Goal: Task Accomplishment & Management: Manage account settings

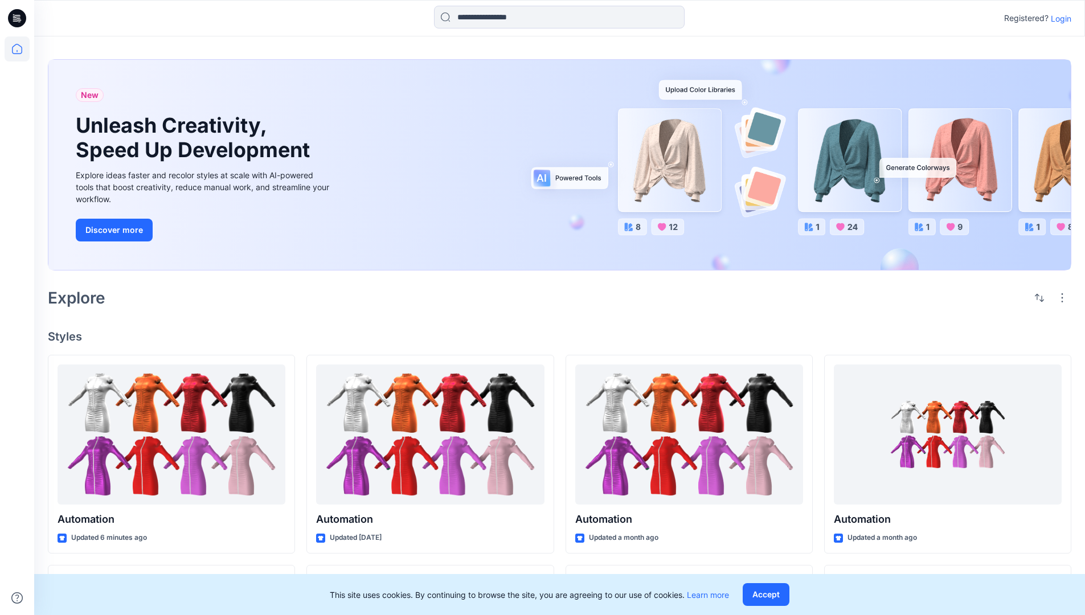
click at [1058, 18] on p "Login" at bounding box center [1060, 19] width 20 height 12
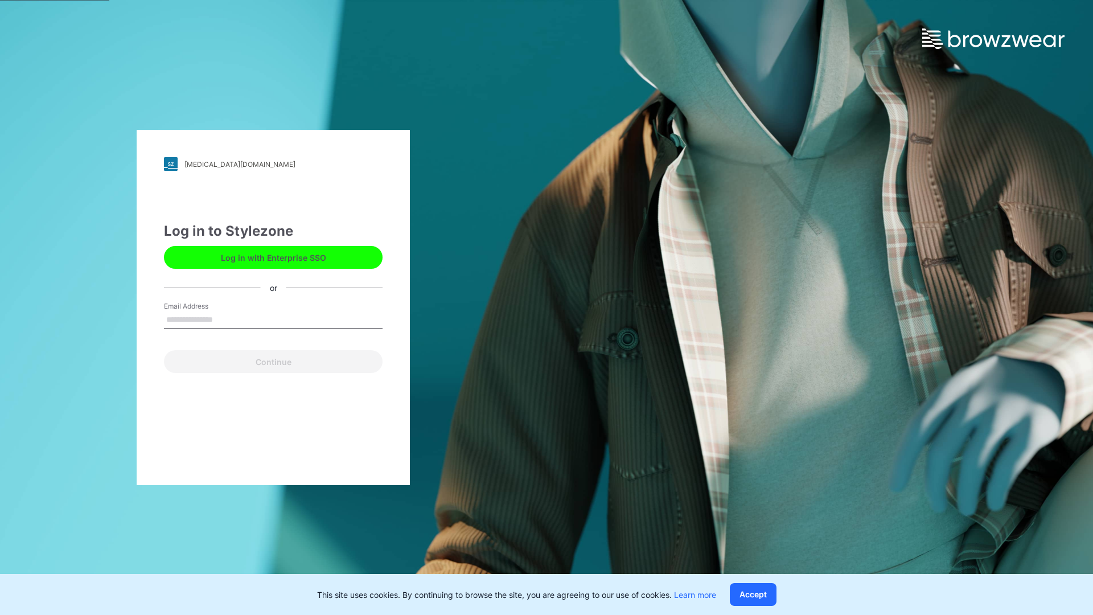
click at [225, 319] on input "Email Address" at bounding box center [273, 319] width 219 height 17
type input "**********"
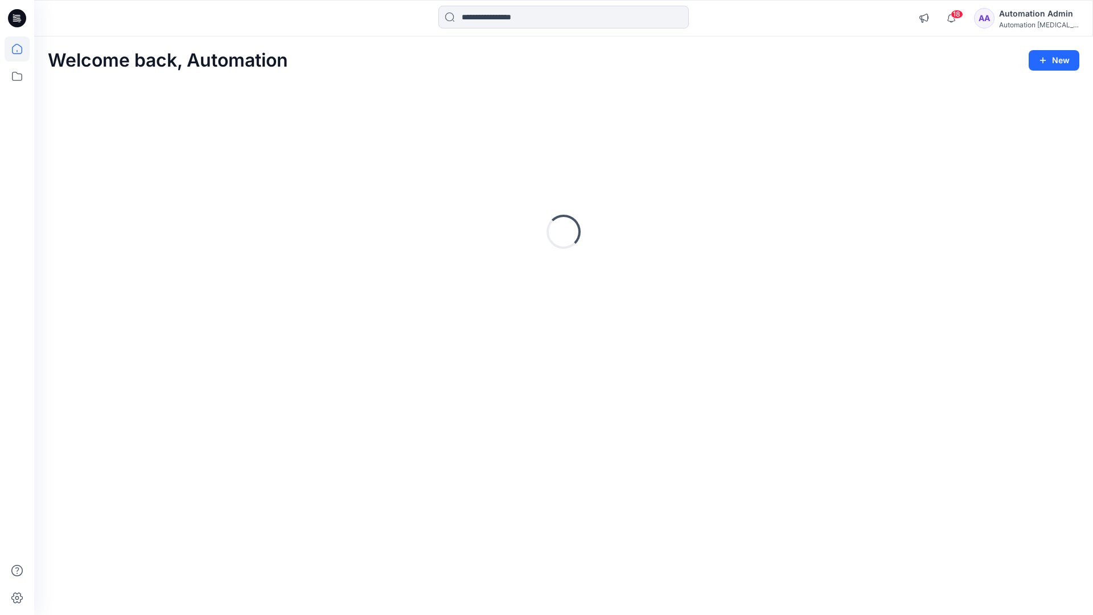
click at [22, 49] on icon at bounding box center [17, 49] width 10 height 10
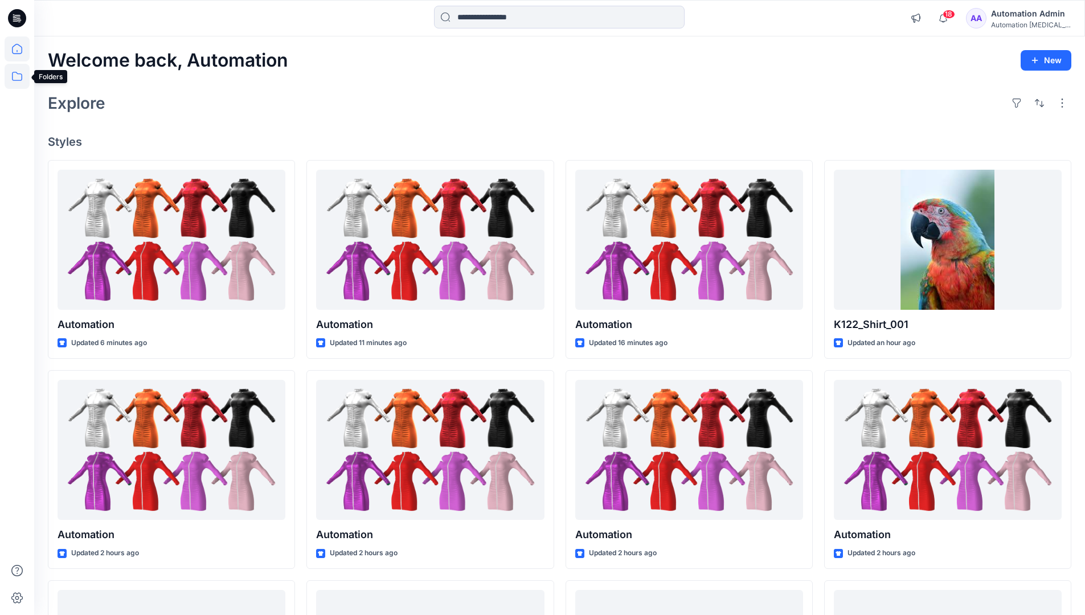
click at [19, 75] on icon at bounding box center [17, 76] width 25 height 25
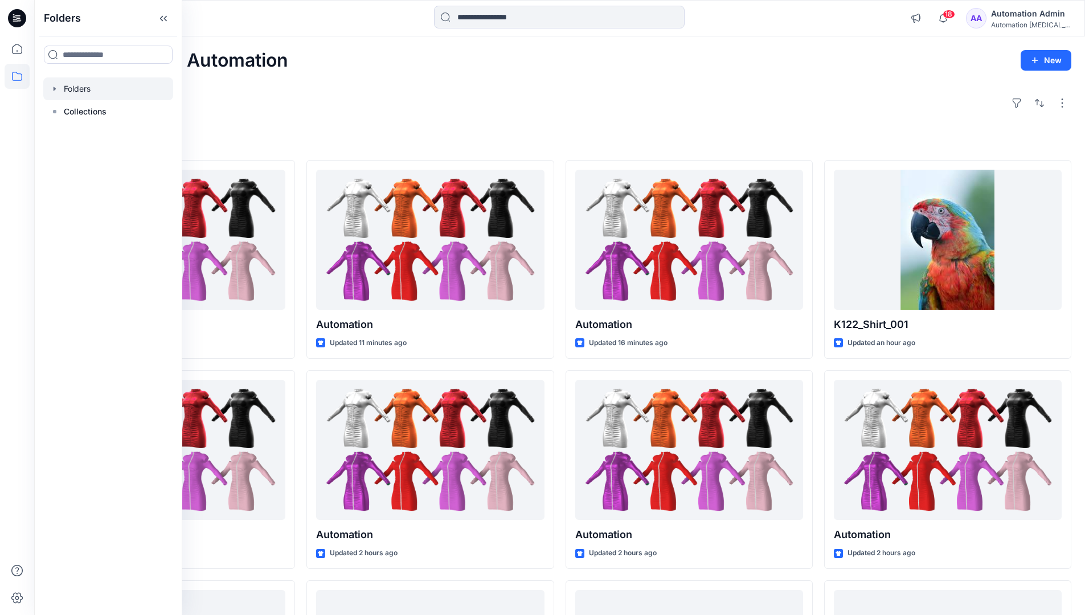
click at [88, 88] on div at bounding box center [108, 88] width 130 height 23
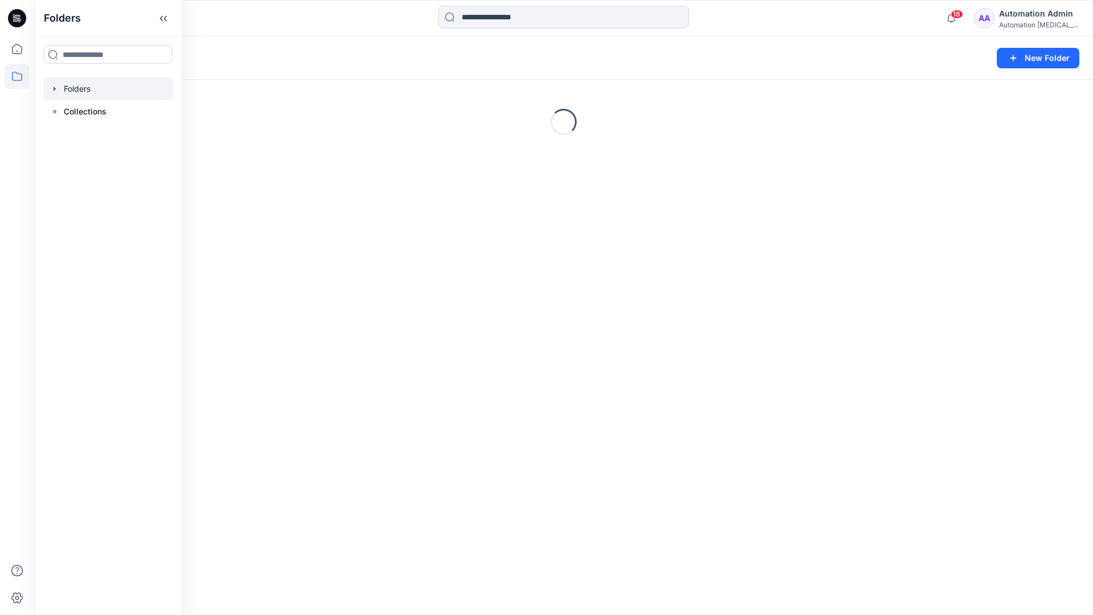
click at [408, 348] on div "Folders New Folder Loading..." at bounding box center [563, 325] width 1059 height 578
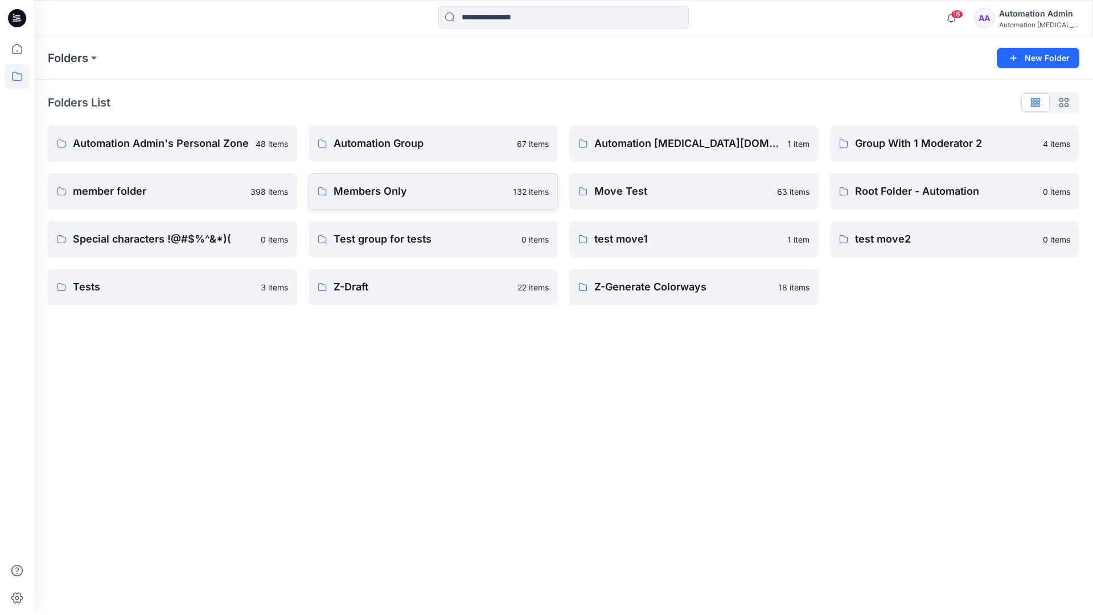
click at [430, 203] on link "Members Only 132 items" at bounding box center [433, 191] width 249 height 36
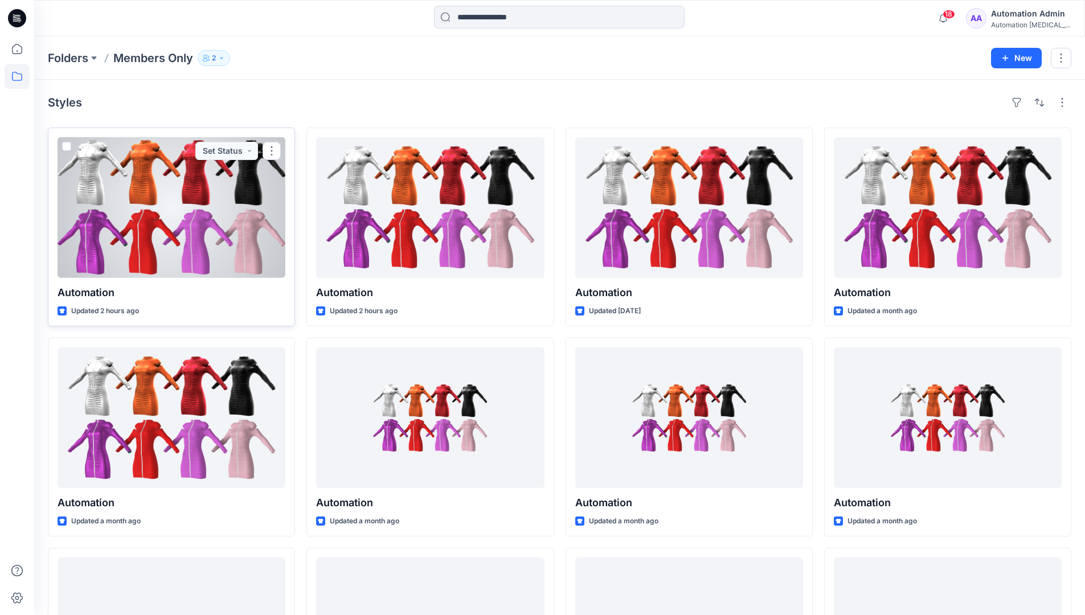
click at [68, 148] on span at bounding box center [66, 146] width 9 height 9
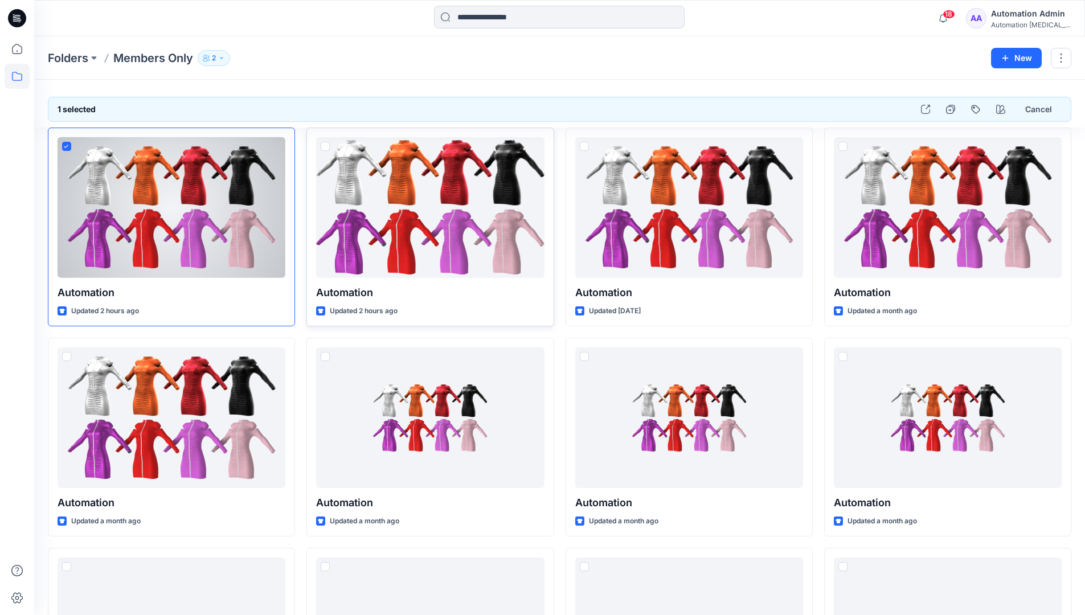
click at [323, 148] on span at bounding box center [325, 146] width 9 height 9
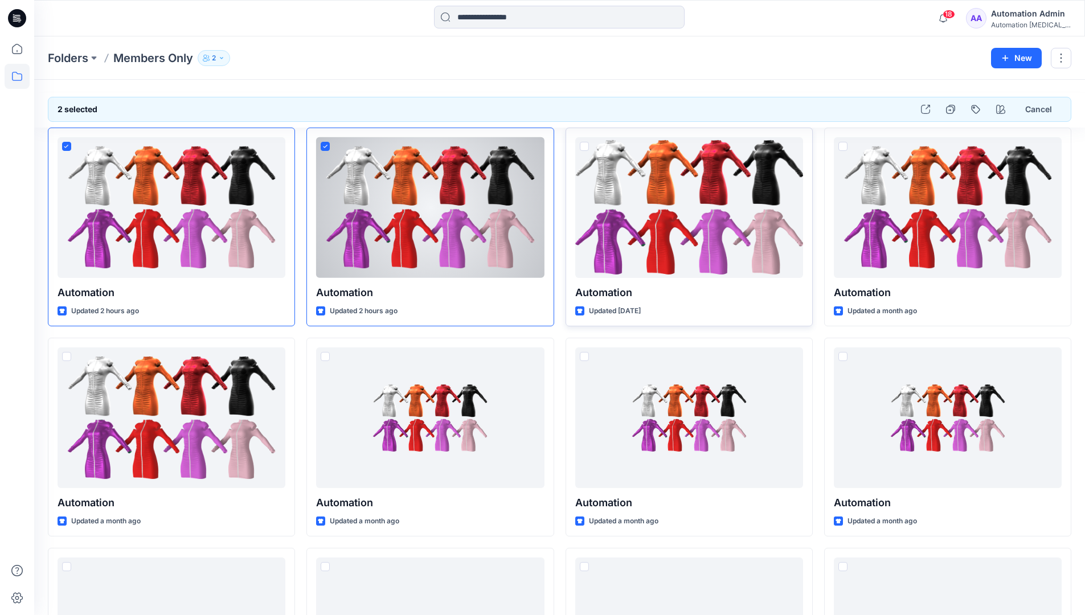
click at [584, 150] on span at bounding box center [584, 146] width 9 height 9
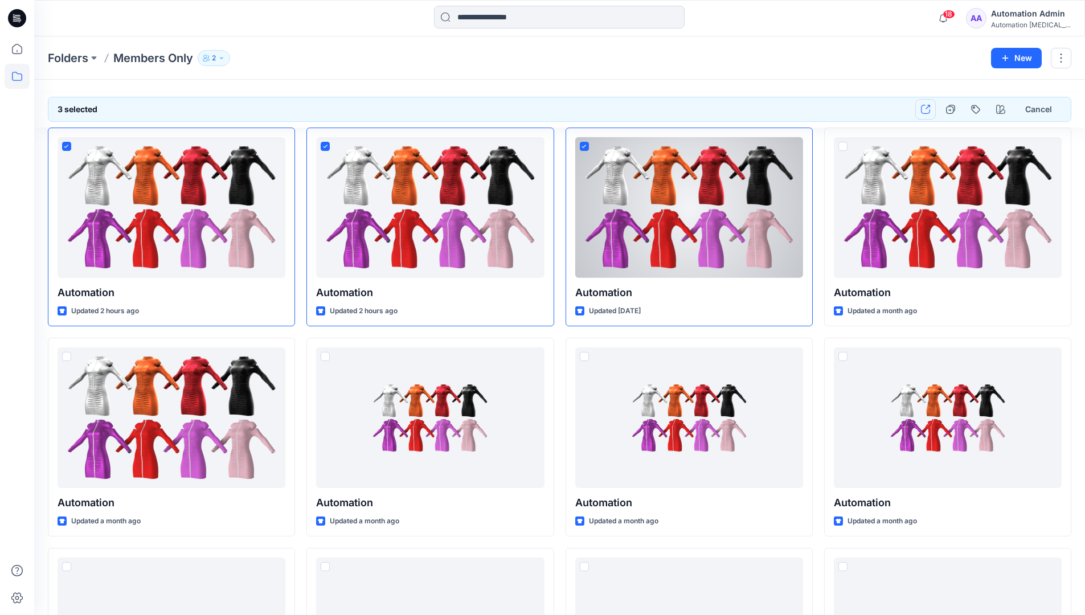
click at [925, 109] on icon "button" at bounding box center [925, 109] width 9 height 9
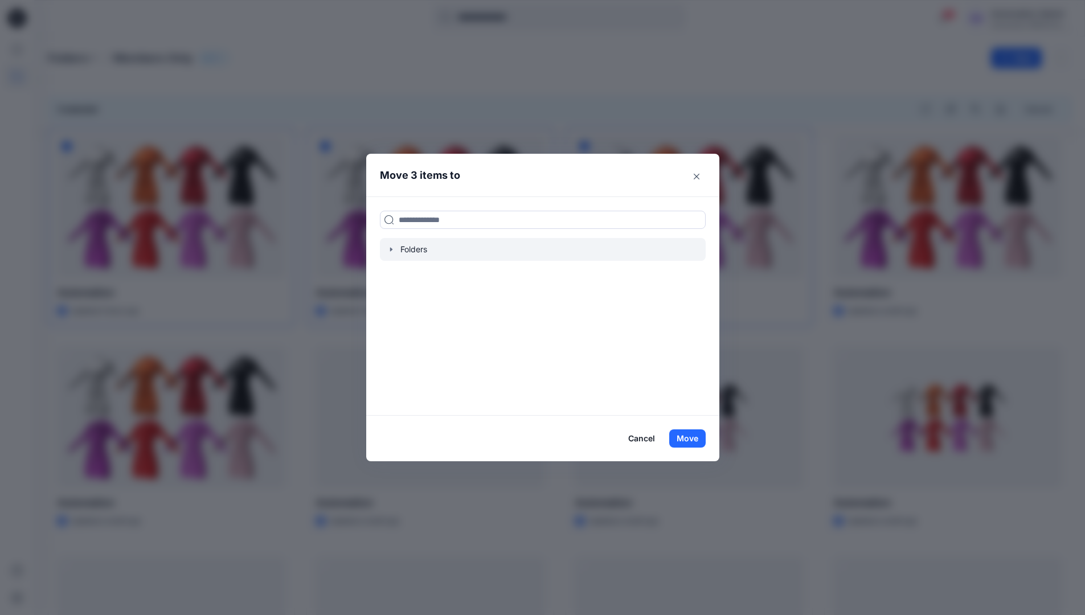
click at [396, 249] on icon "button" at bounding box center [391, 249] width 9 height 9
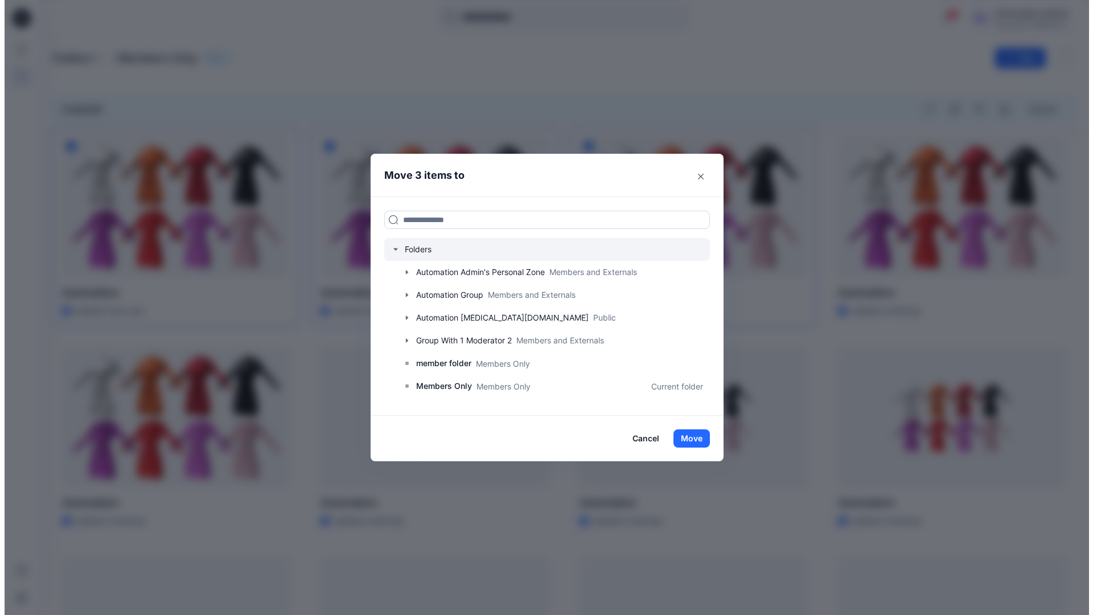
scroll to position [201, 0]
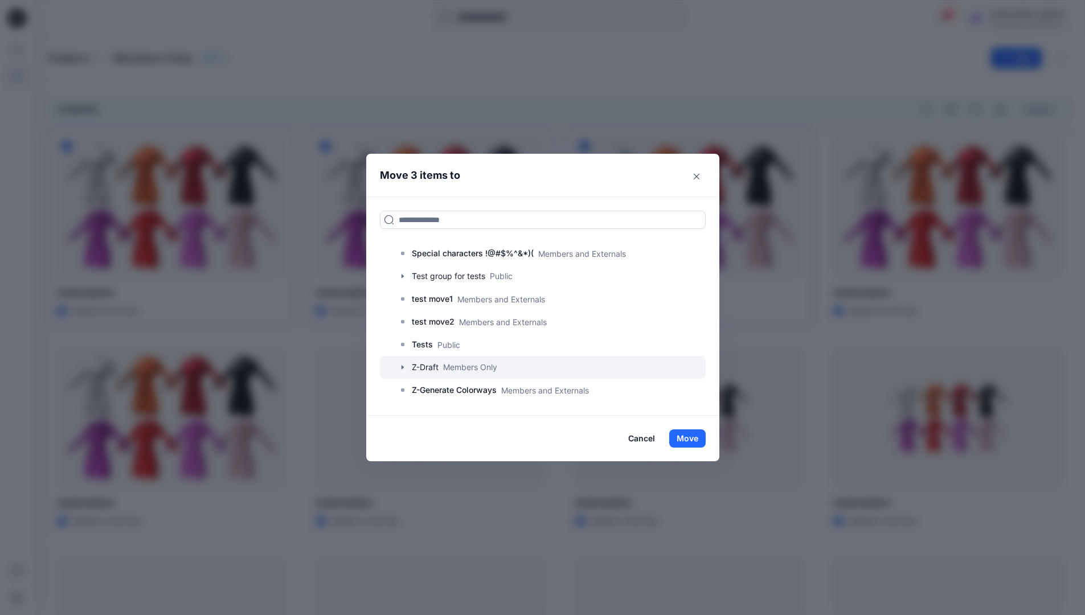
click at [405, 367] on icon "button" at bounding box center [402, 367] width 9 height 9
click at [450, 392] on p "A-Draft" at bounding box center [436, 390] width 27 height 14
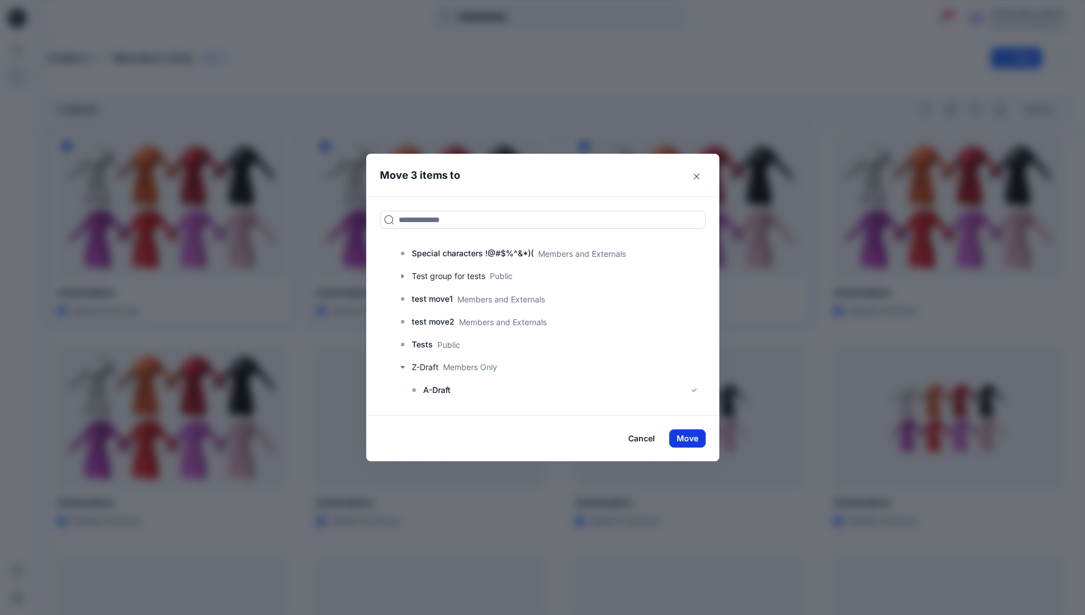
click at [699, 437] on button "Move" at bounding box center [687, 438] width 36 height 18
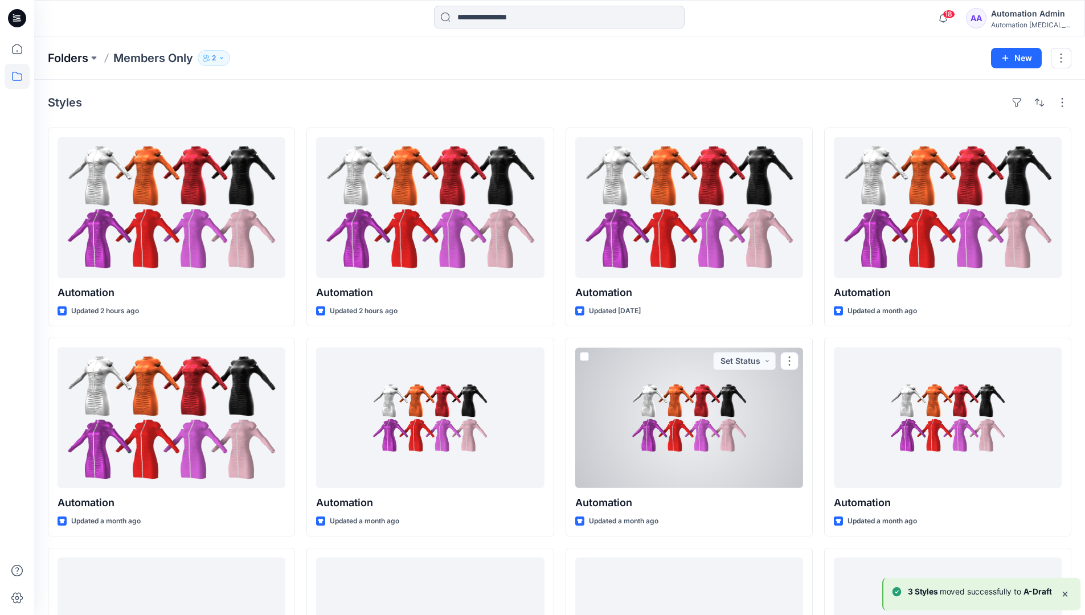
click at [60, 59] on p "Folders" at bounding box center [68, 58] width 40 height 16
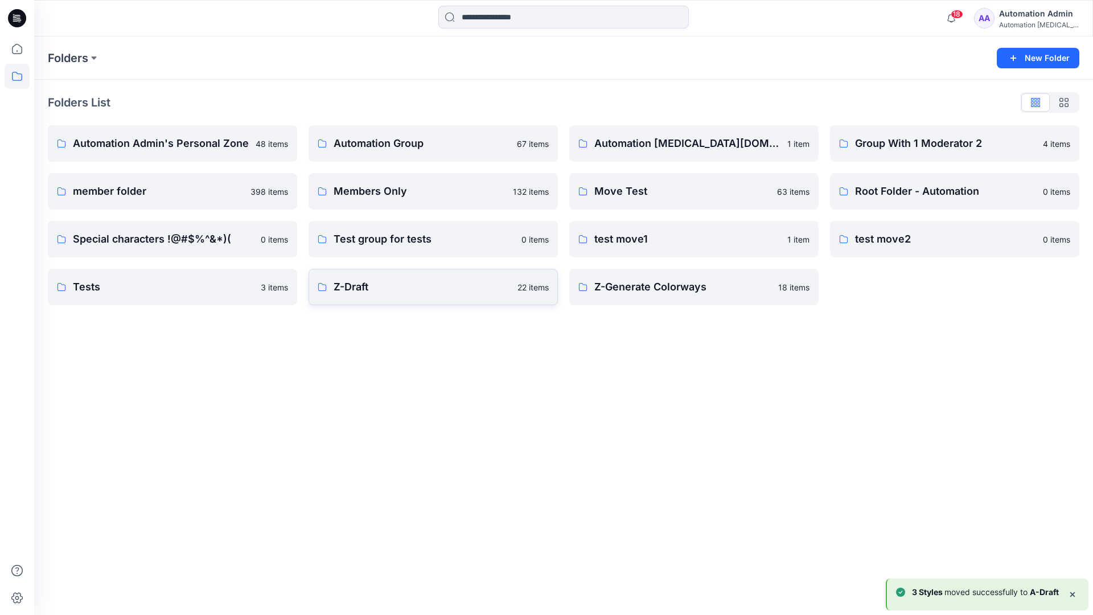
click at [457, 297] on link "Z-Draft 22 items" at bounding box center [433, 287] width 249 height 36
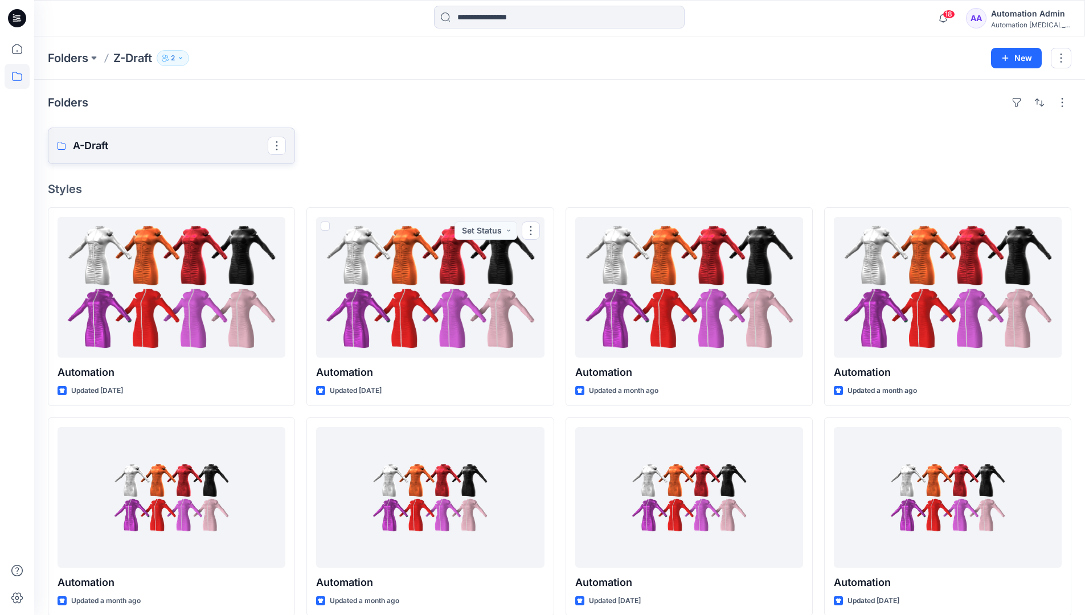
click at [125, 149] on p "A-Draft" at bounding box center [170, 146] width 195 height 16
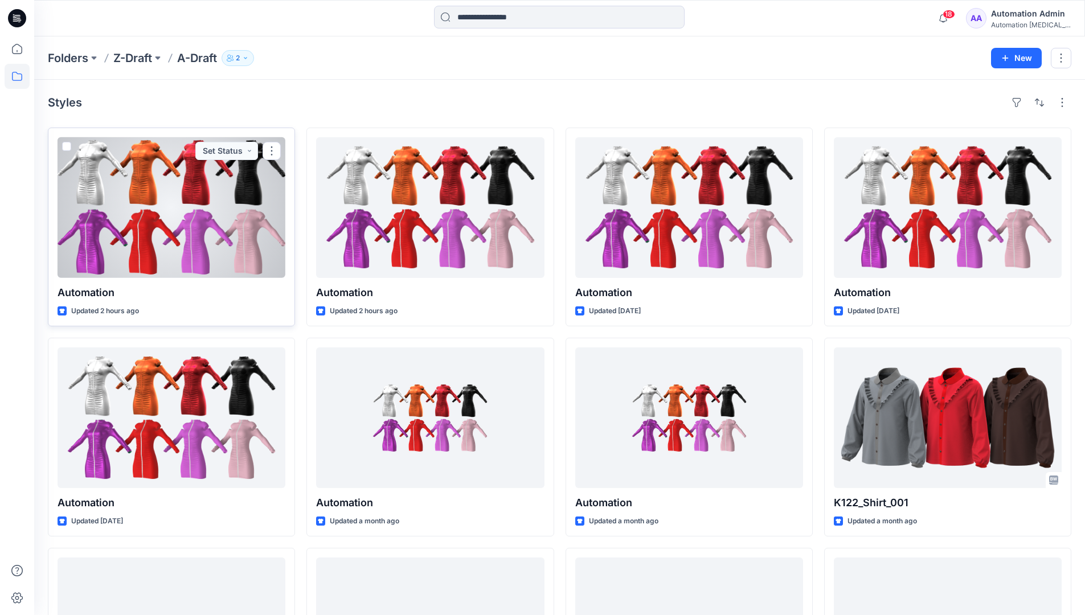
click at [66, 149] on span at bounding box center [66, 146] width 9 height 9
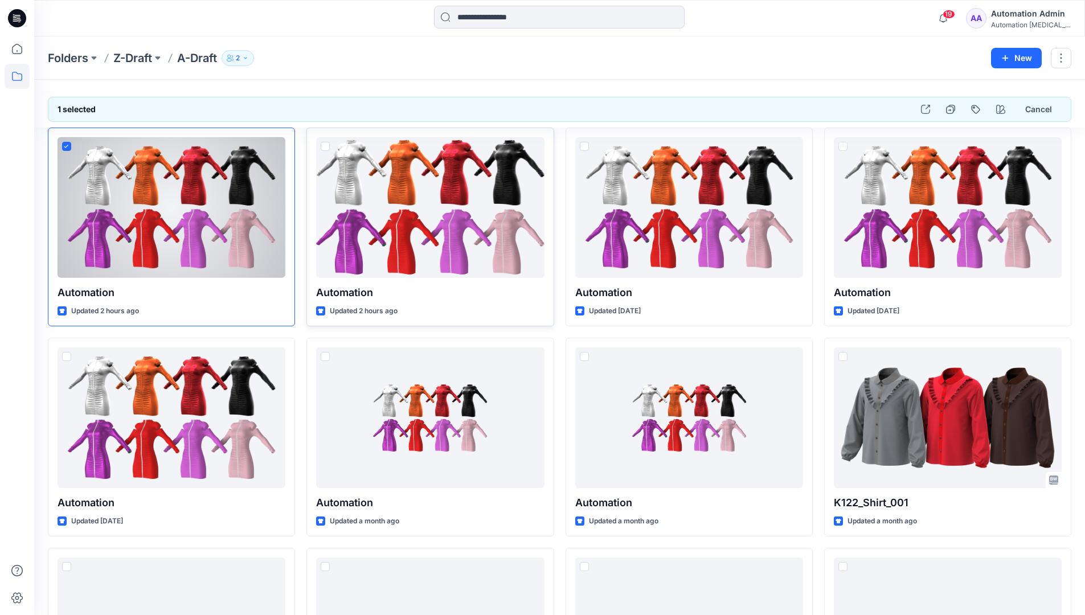
click at [325, 149] on span at bounding box center [325, 146] width 9 height 9
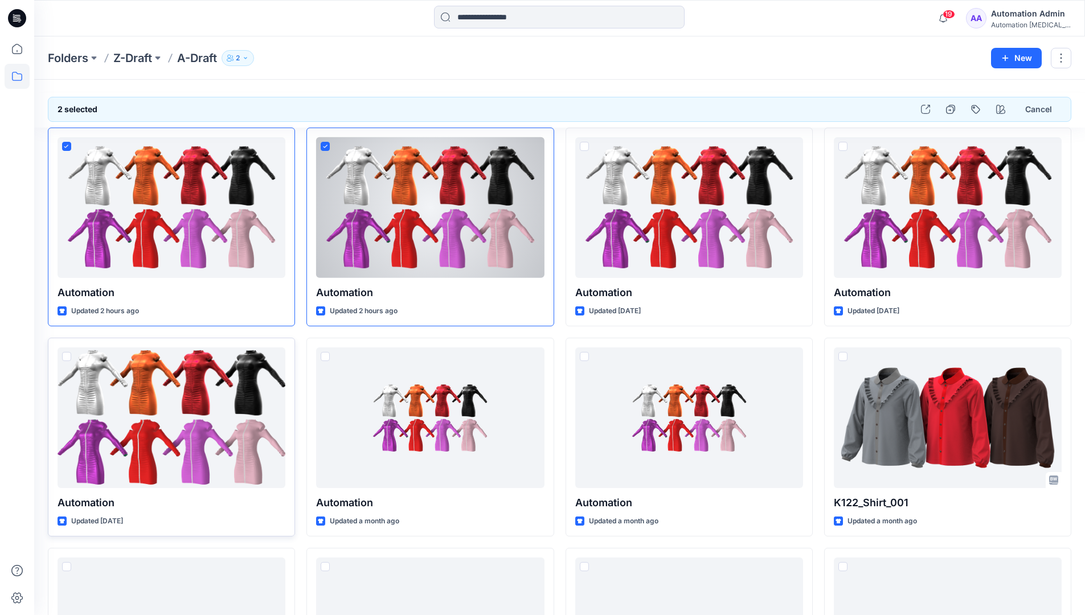
click at [68, 359] on span at bounding box center [66, 356] width 9 height 9
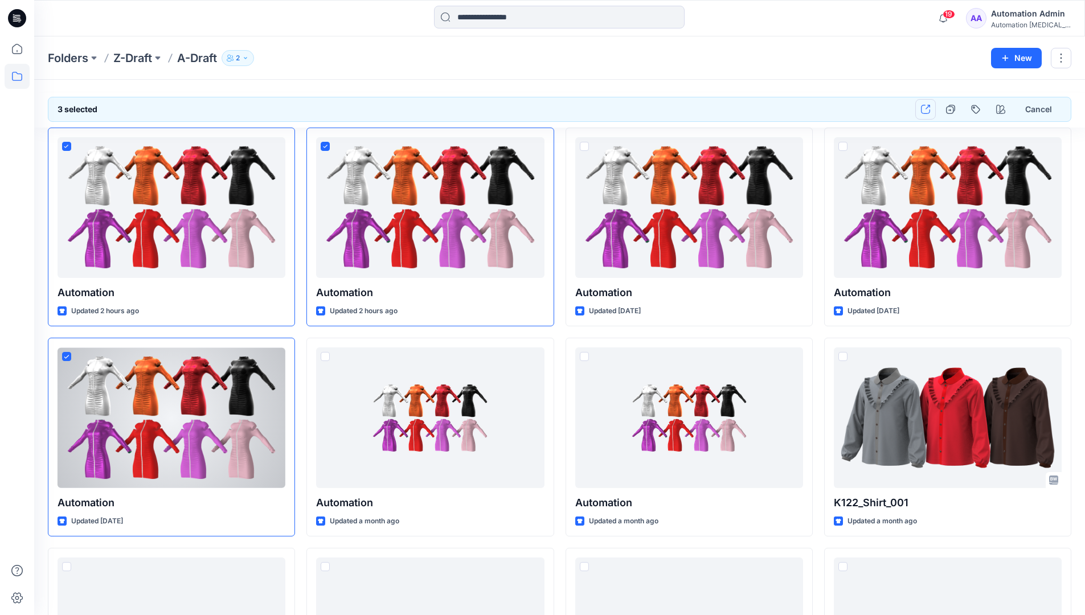
click at [928, 114] on button "button" at bounding box center [925, 109] width 20 height 20
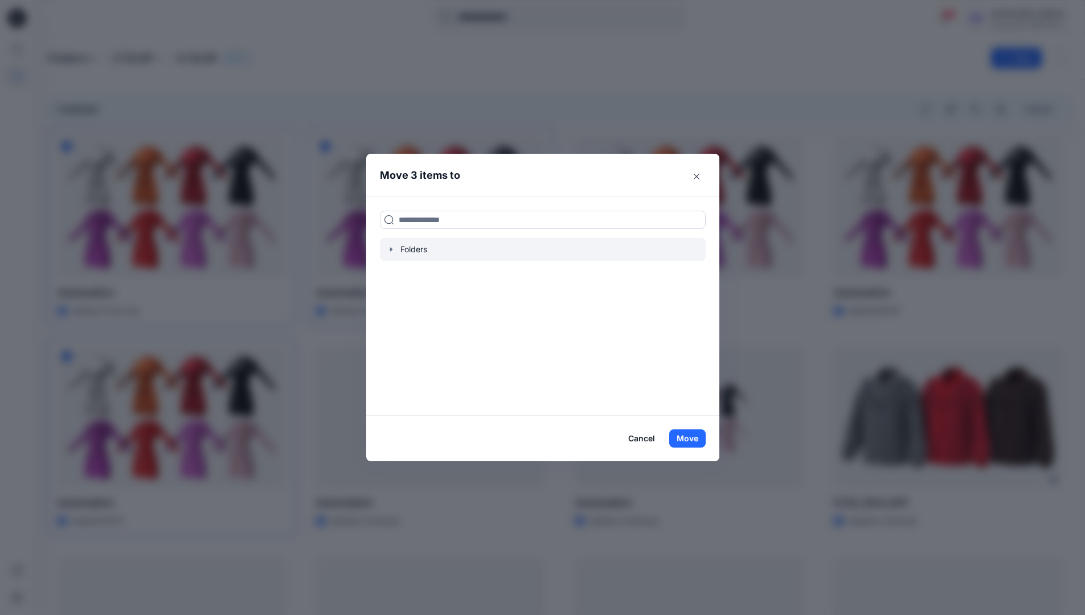
click at [392, 249] on icon "button" at bounding box center [390, 249] width 2 height 4
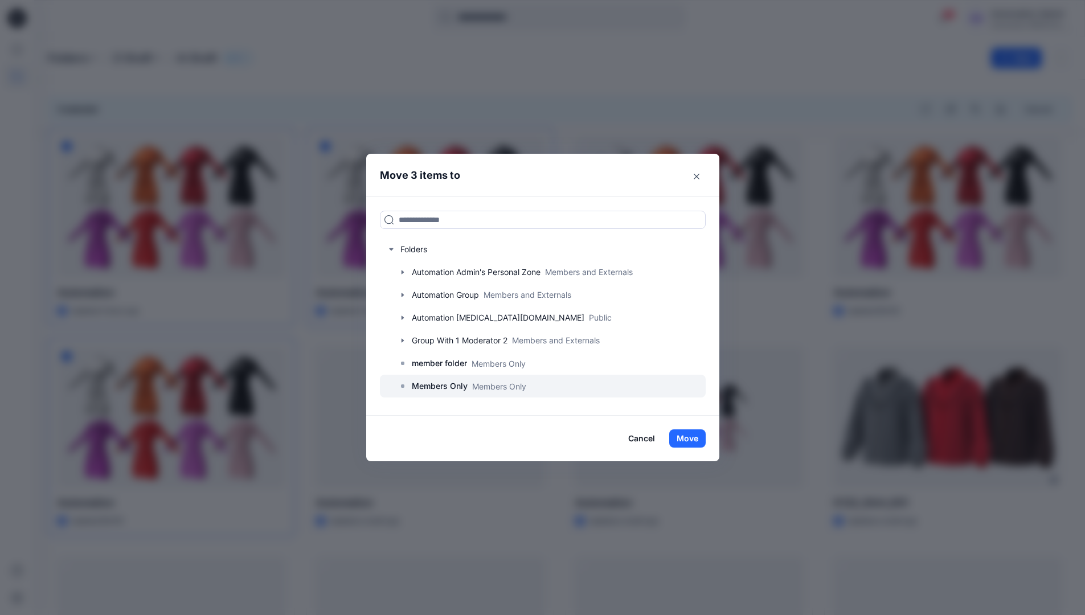
click at [446, 384] on p "Members Only" at bounding box center [440, 386] width 56 height 14
click at [692, 439] on button "Move" at bounding box center [687, 438] width 36 height 18
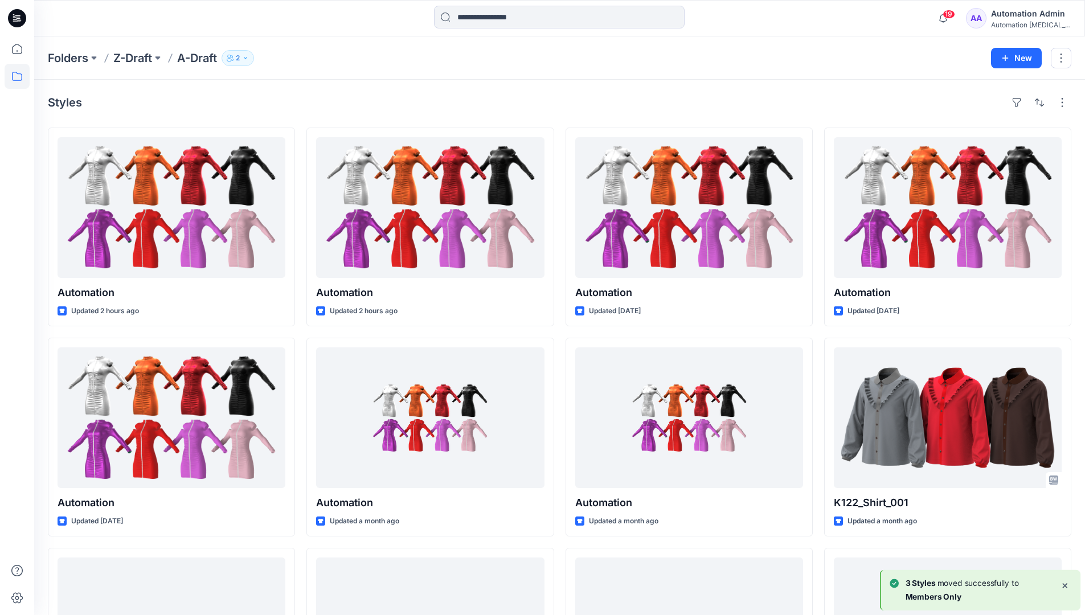
click at [1012, 20] on div "Automation Admin" at bounding box center [1031, 14] width 80 height 14
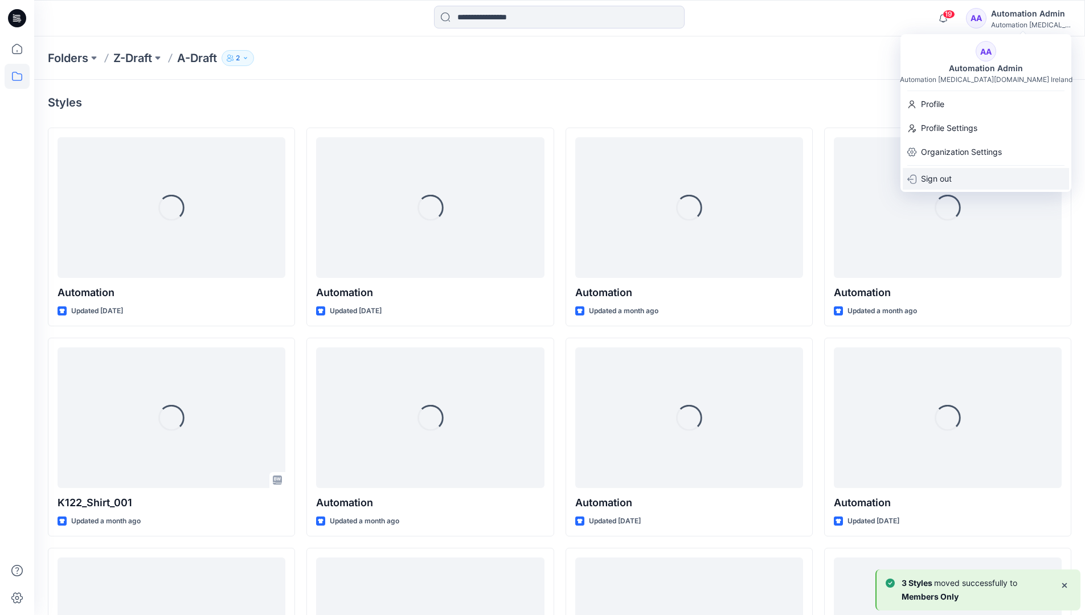
click at [954, 172] on div "Sign out" at bounding box center [985, 179] width 166 height 22
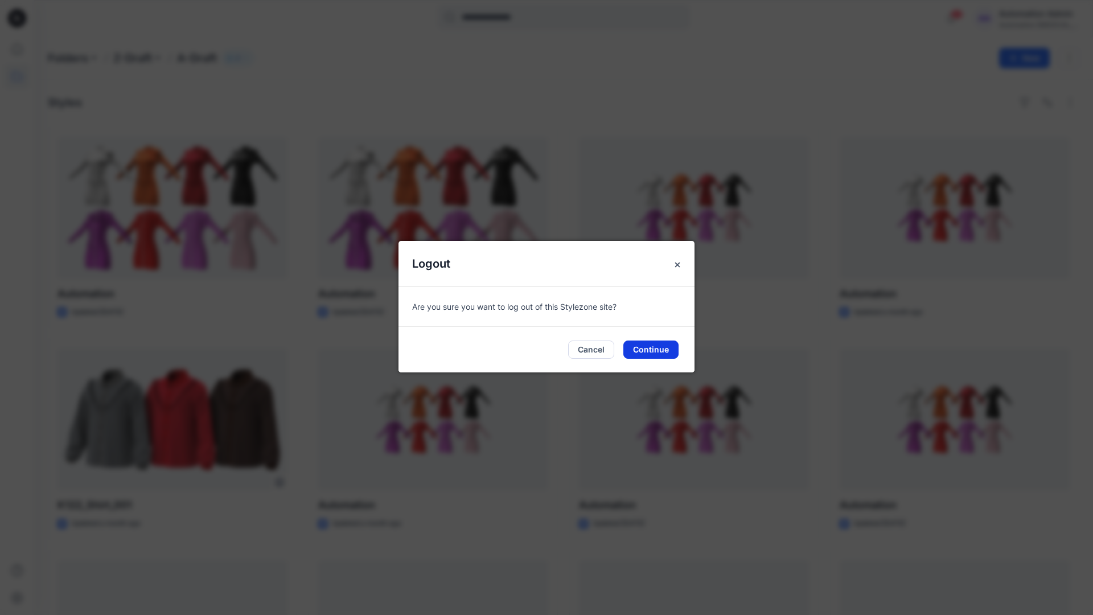
click at [643, 345] on button "Continue" at bounding box center [650, 349] width 55 height 18
